Goal: Information Seeking & Learning: Learn about a topic

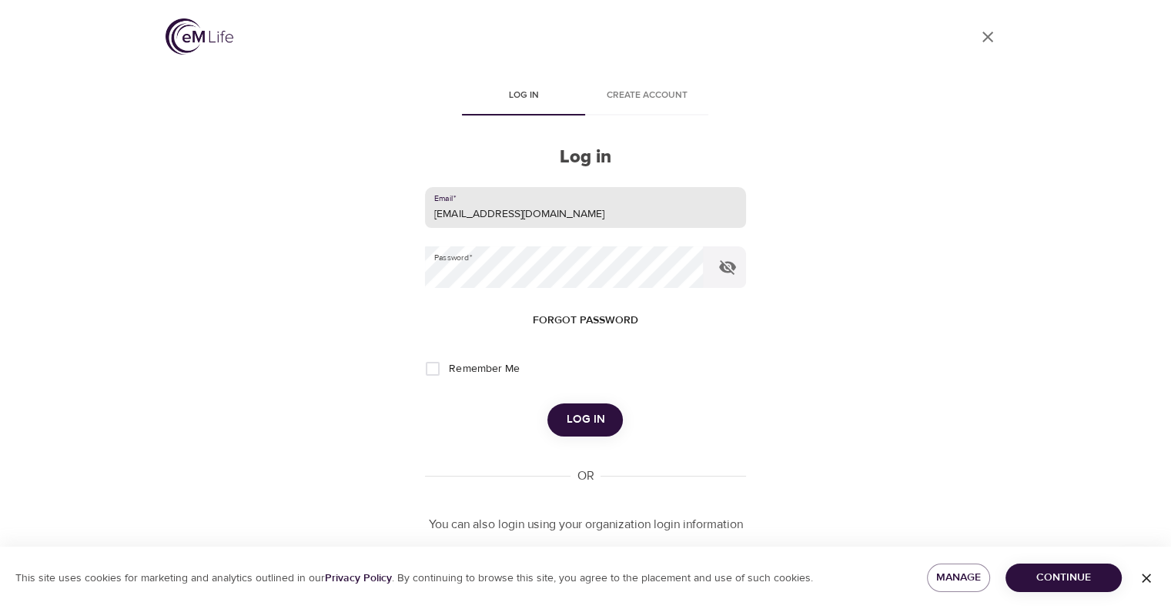
drag, startPoint x: 536, startPoint y: 216, endPoint x: 280, endPoint y: 227, distance: 256.7
click at [280, 225] on div "User Profile Log in Create account Log in Email   * [EMAIL_ADDRESS][DOMAIN_NAME…" at bounding box center [586, 304] width 878 height 609
type input "[EMAIL_ADDRESS][PERSON_NAME][DOMAIN_NAME]"
click at [319, 285] on div "User Profile Log in Create account Log in Email   * [EMAIL_ADDRESS][PERSON_NAME…" at bounding box center [586, 304] width 878 height 609
click at [548, 404] on button "Log in" at bounding box center [585, 420] width 75 height 32
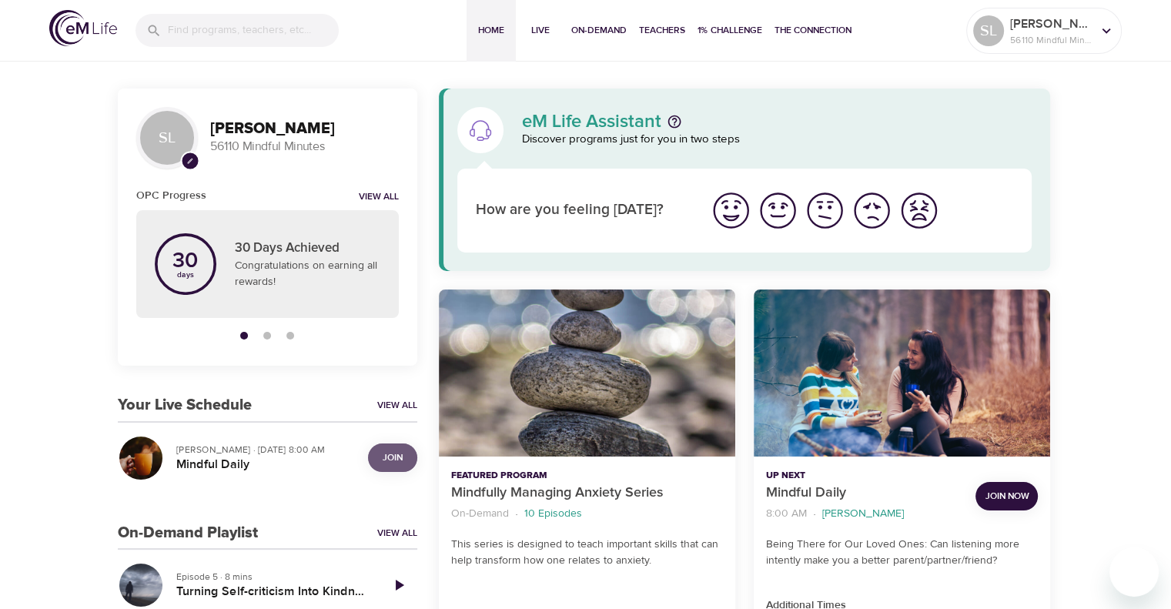
click at [391, 451] on span "Join" at bounding box center [393, 458] width 20 height 16
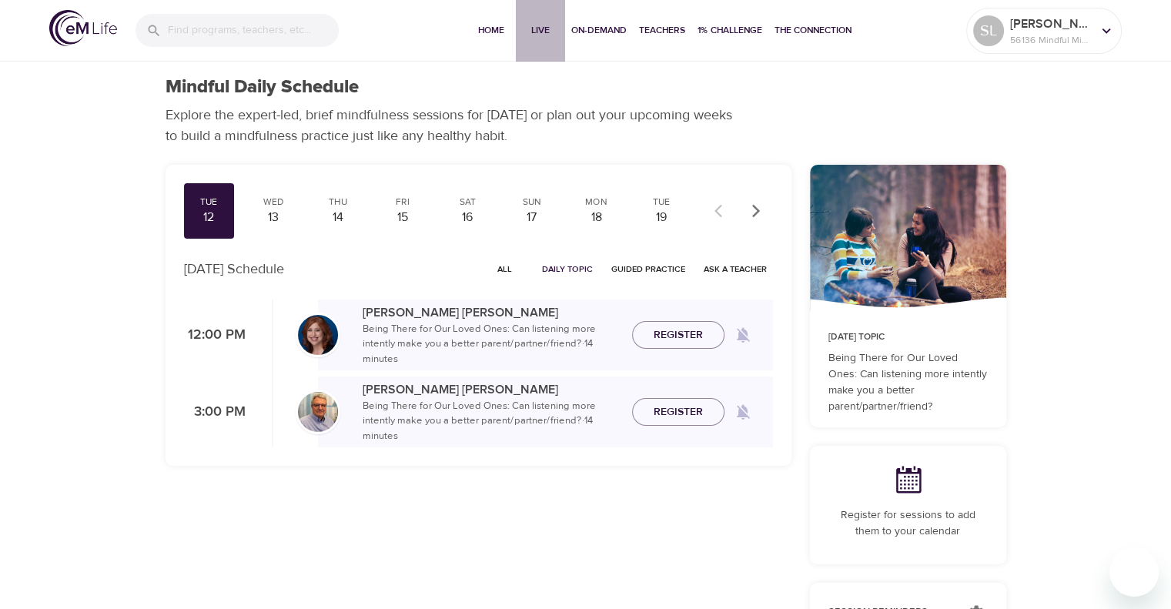
drag, startPoint x: 541, startPoint y: 23, endPoint x: 471, endPoint y: 105, distance: 107.1
click at [541, 24] on span "Live" at bounding box center [540, 30] width 37 height 16
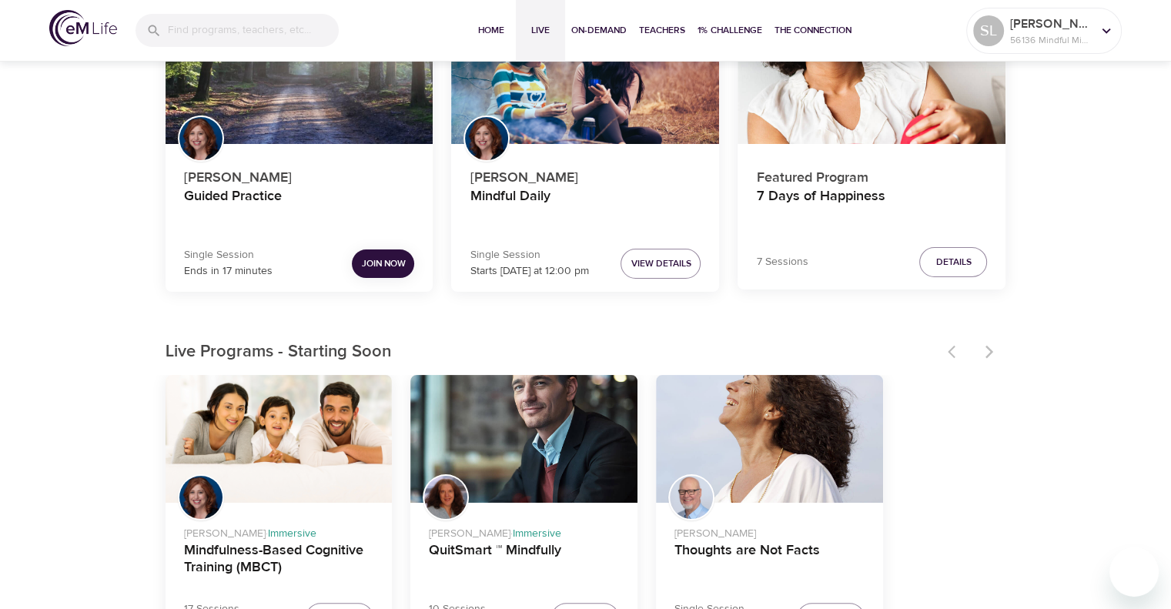
scroll to position [231, 0]
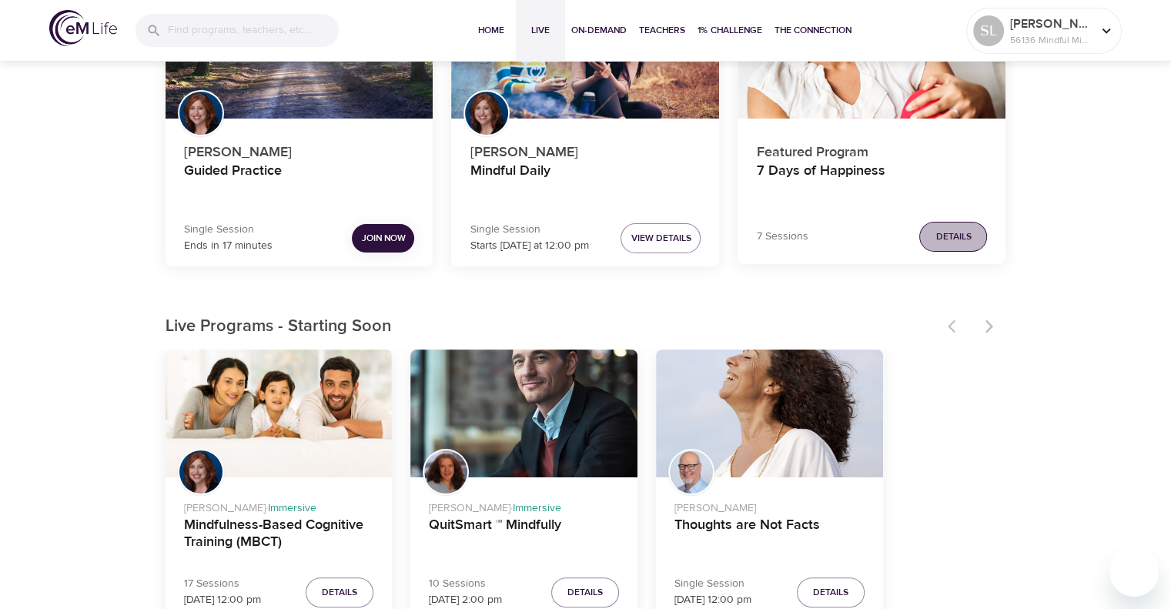
click at [947, 232] on span "Details" at bounding box center [953, 237] width 35 height 16
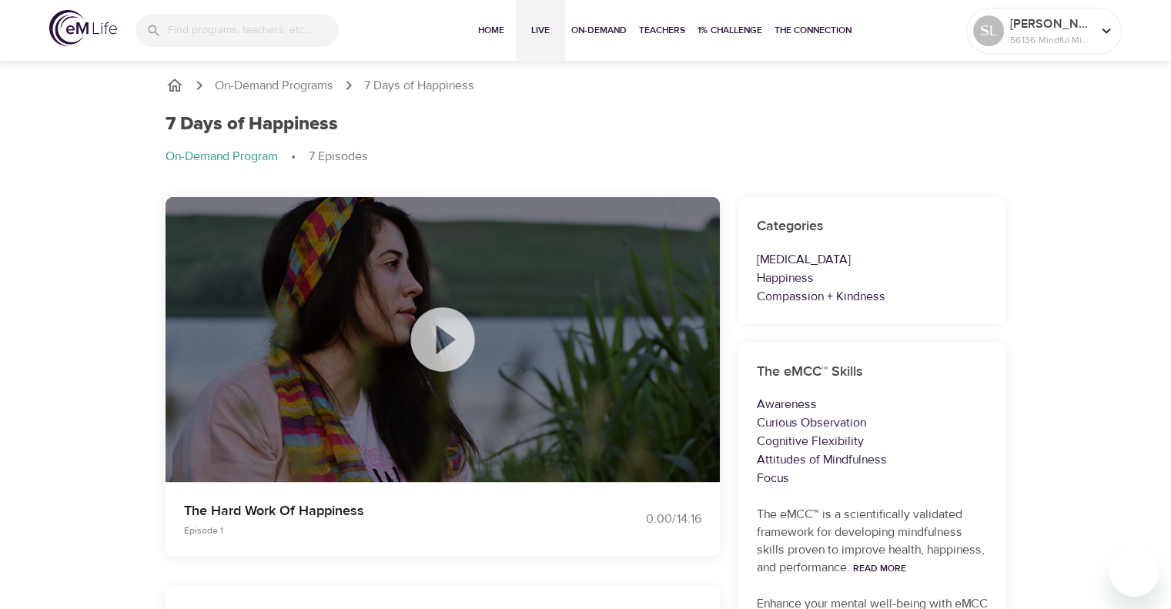
click at [541, 30] on span "Live" at bounding box center [540, 30] width 37 height 16
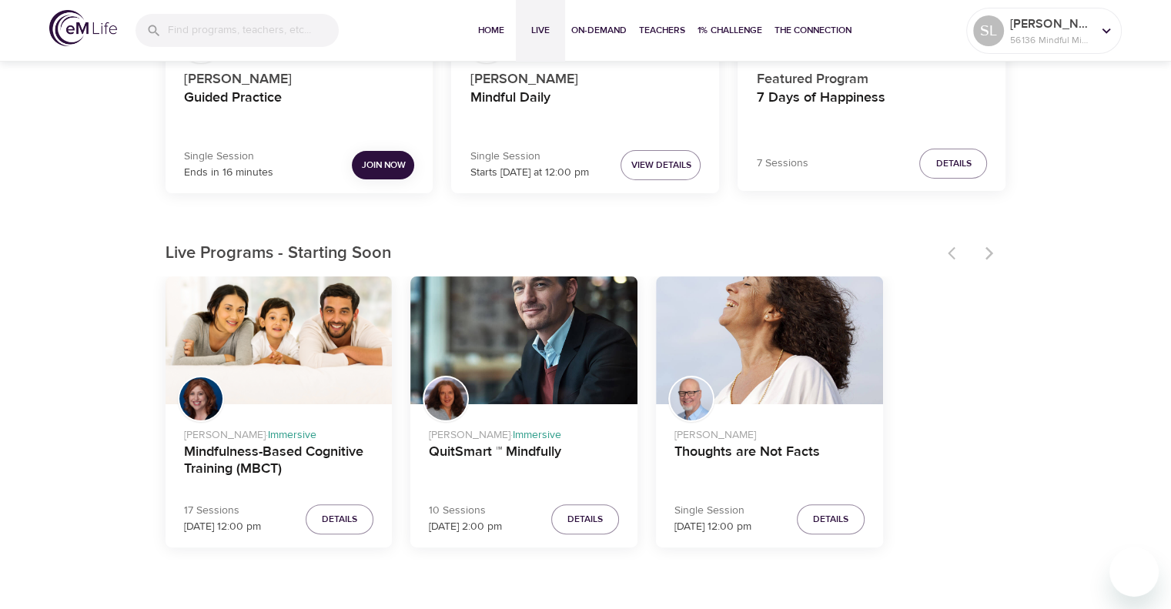
scroll to position [308, 0]
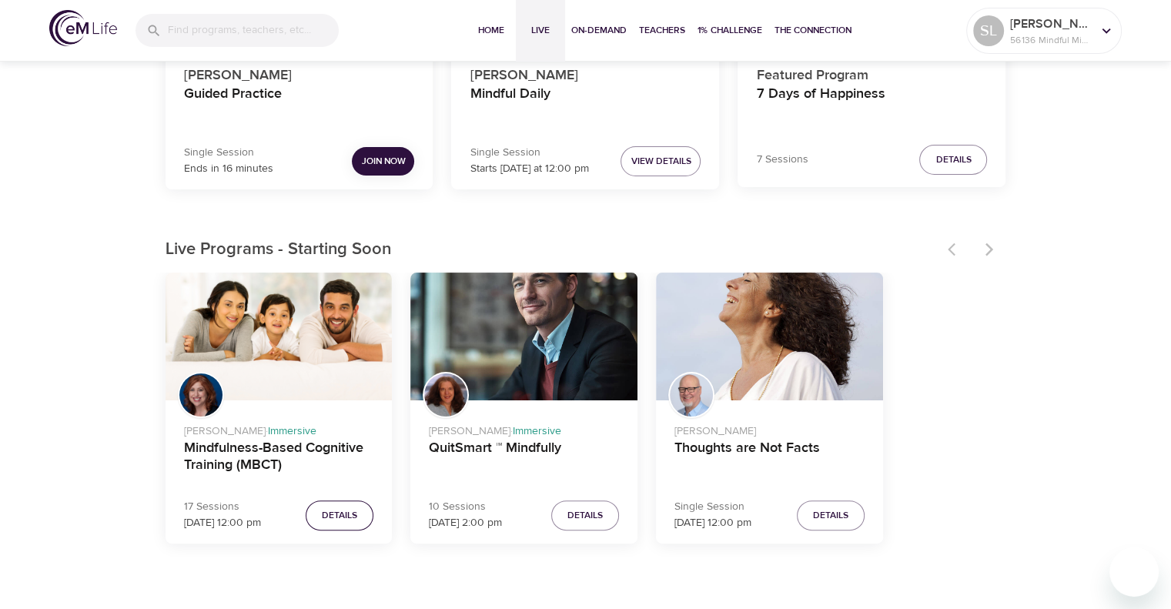
click at [330, 508] on span "Details" at bounding box center [339, 516] width 35 height 16
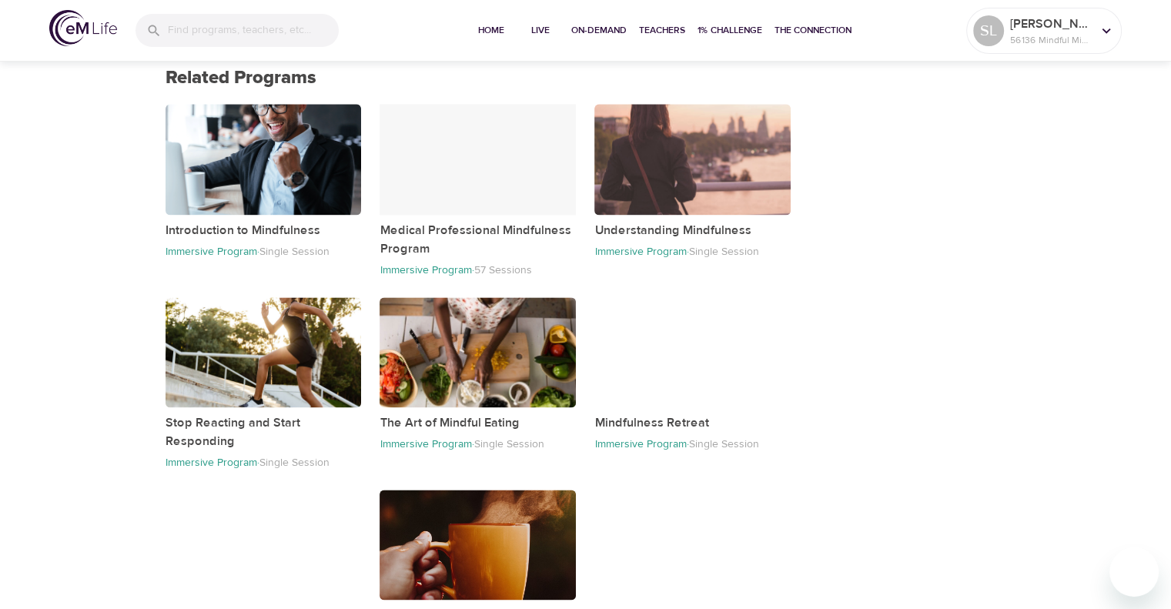
scroll to position [2089, 0]
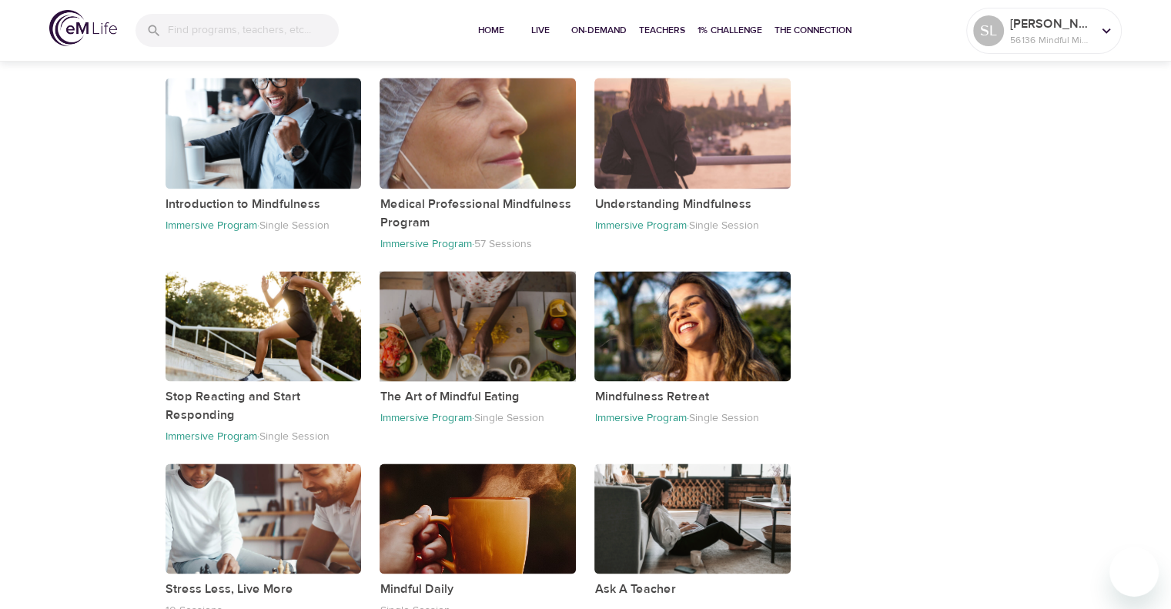
click at [470, 342] on div "button" at bounding box center [478, 326] width 196 height 110
